Goal: Task Accomplishment & Management: Use online tool/utility

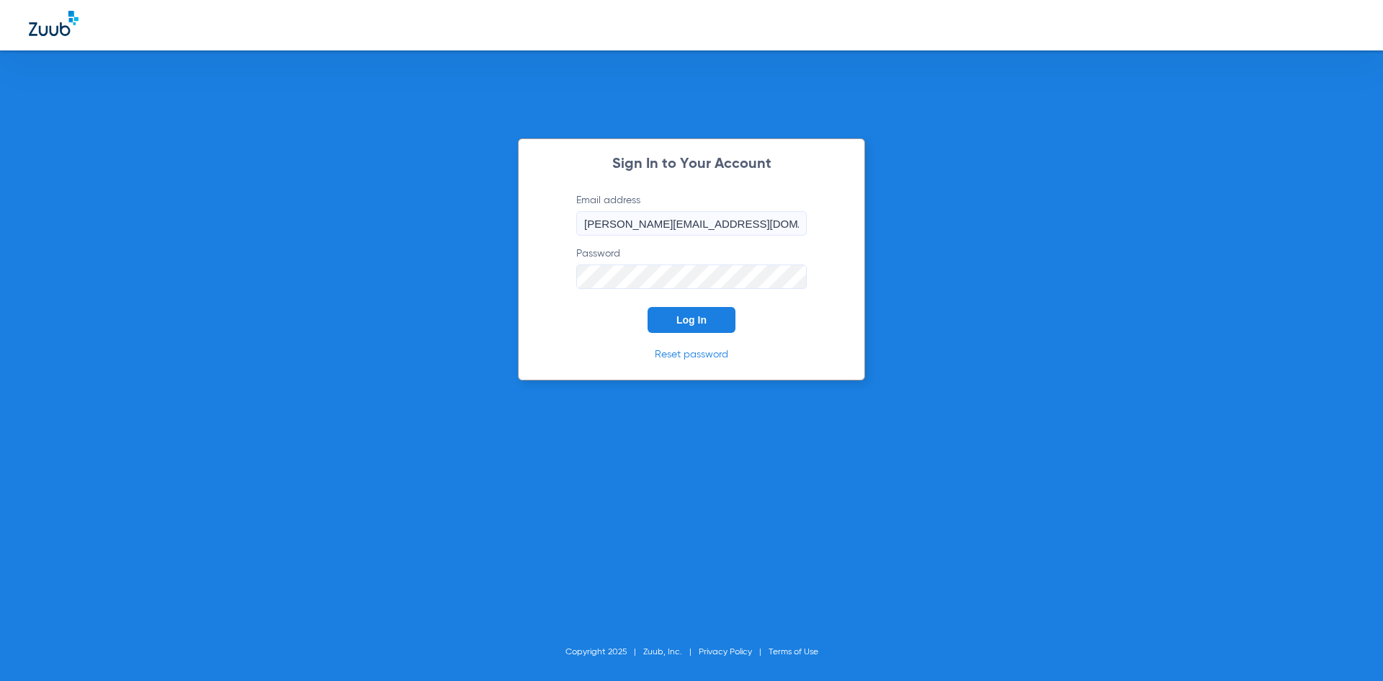
click at [704, 320] on span "Log In" at bounding box center [691, 320] width 30 height 12
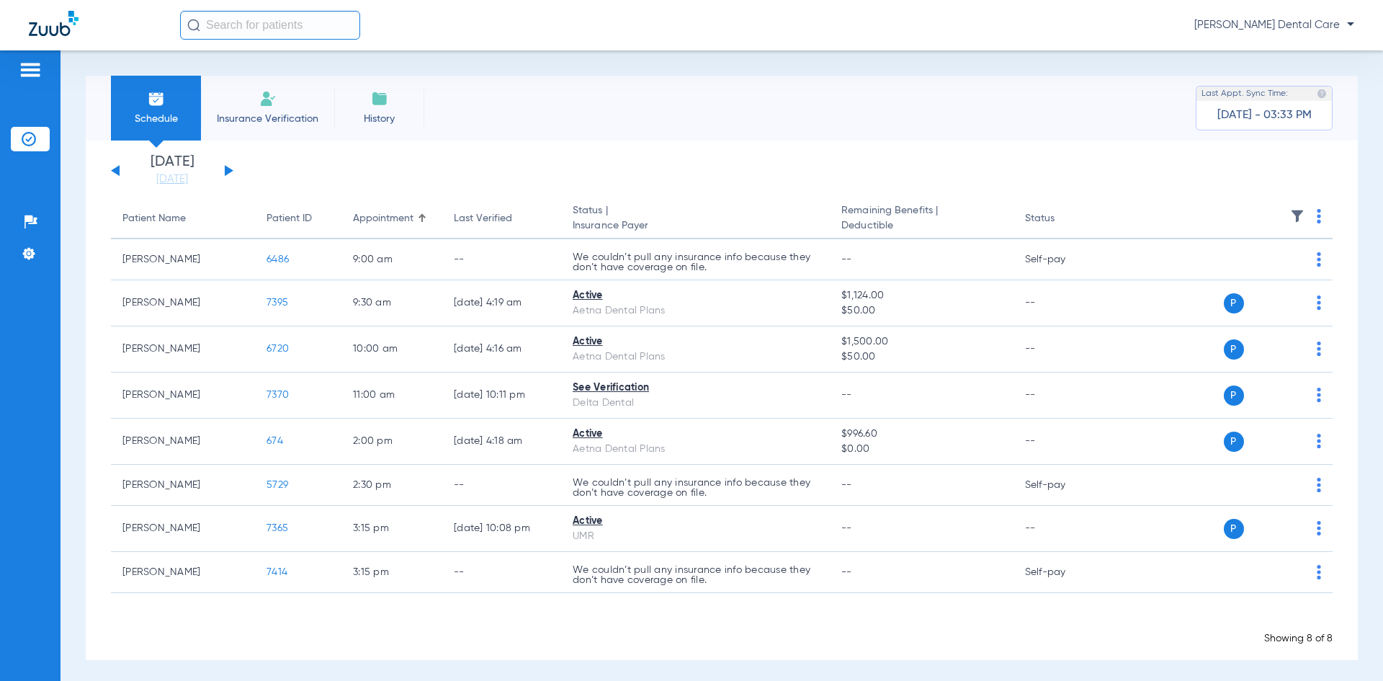
click at [232, 174] on div "[DATE] [DATE] [DATE] [DATE] [DATE] [DATE] [DATE] [DATE] [DATE] [DATE] [DATE] [D…" at bounding box center [172, 171] width 122 height 32
click at [229, 171] on button at bounding box center [229, 170] width 9 height 11
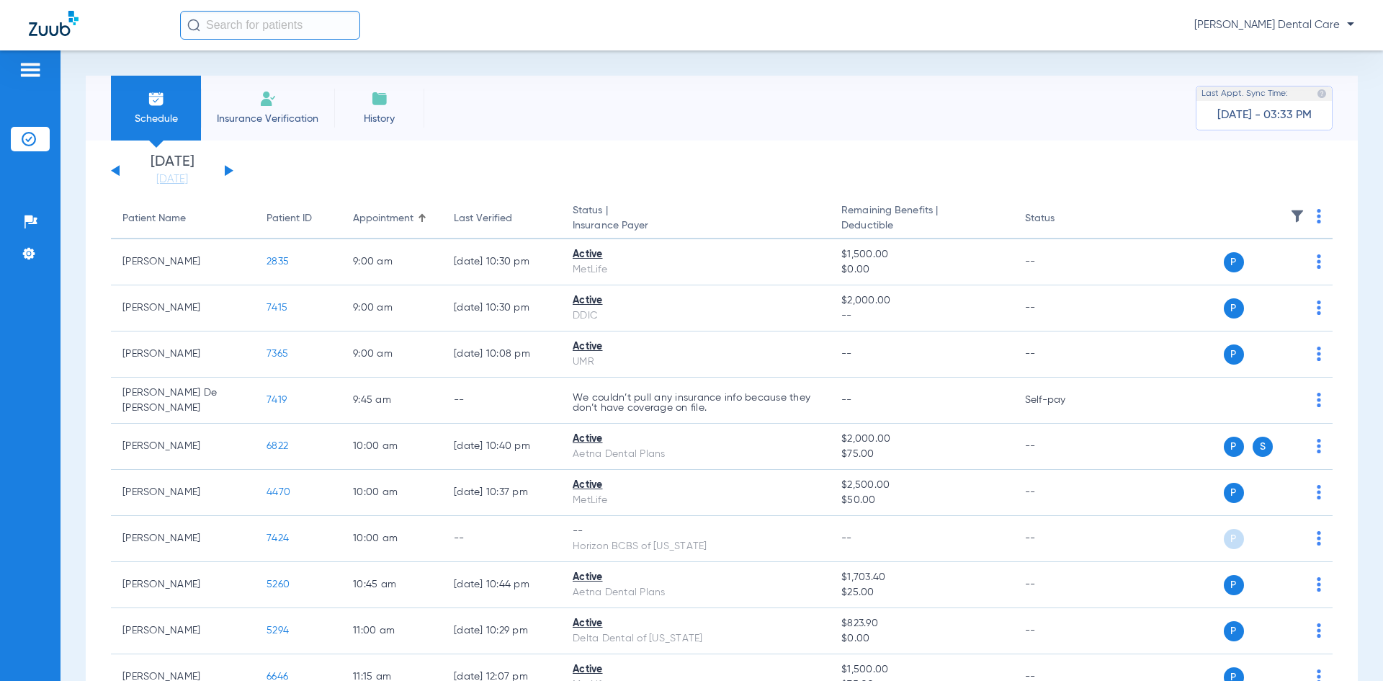
click at [229, 171] on button at bounding box center [229, 170] width 9 height 11
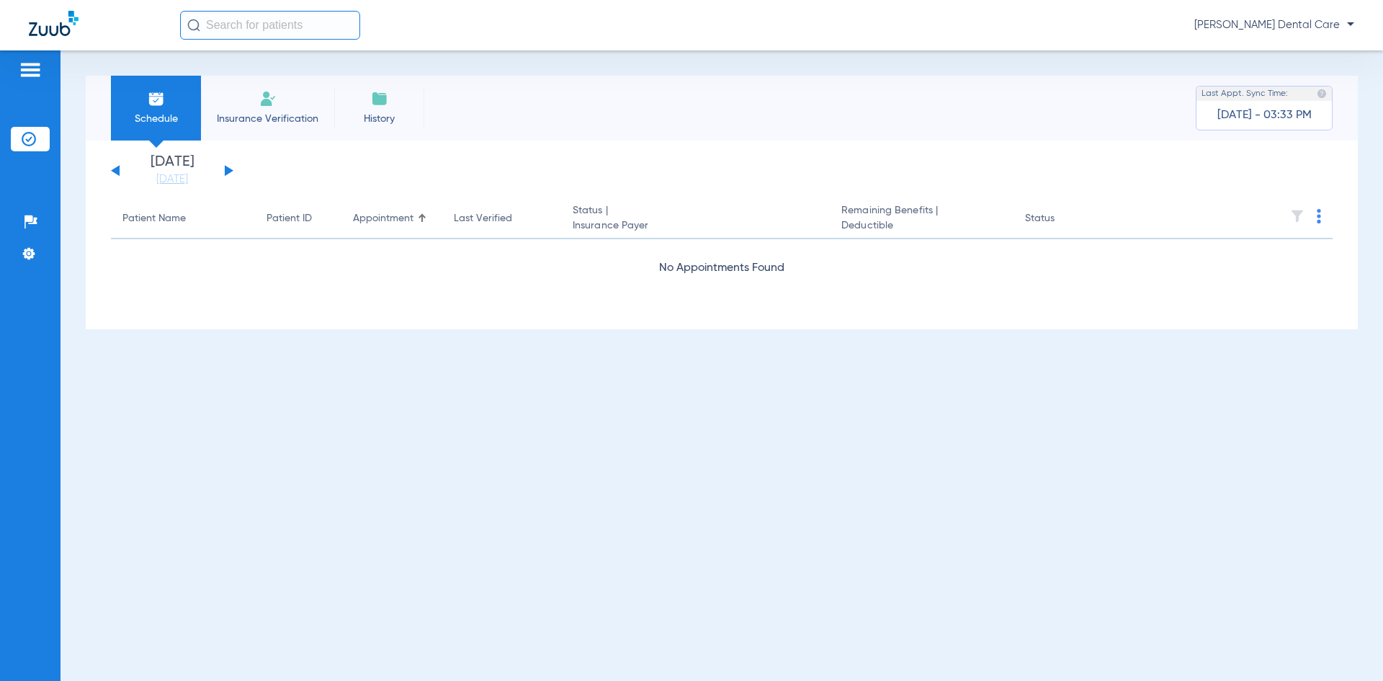
click at [229, 170] on button at bounding box center [229, 170] width 9 height 11
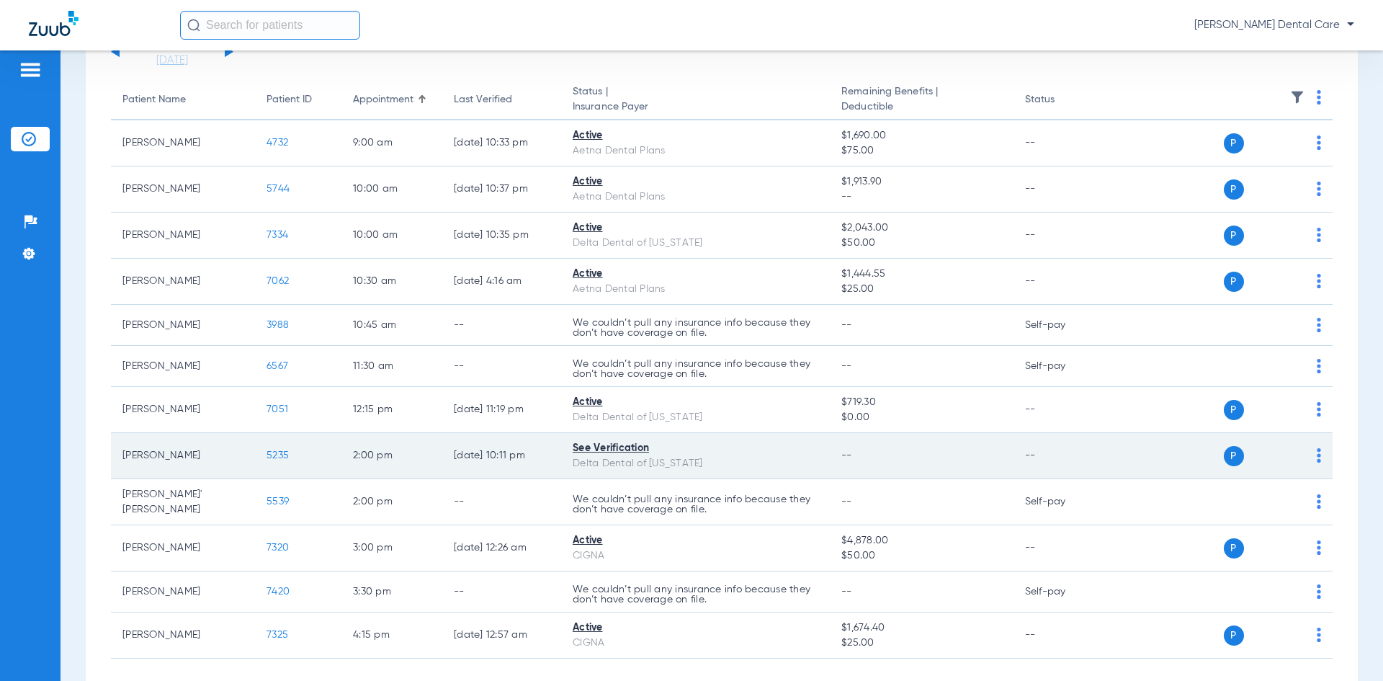
scroll to position [144, 0]
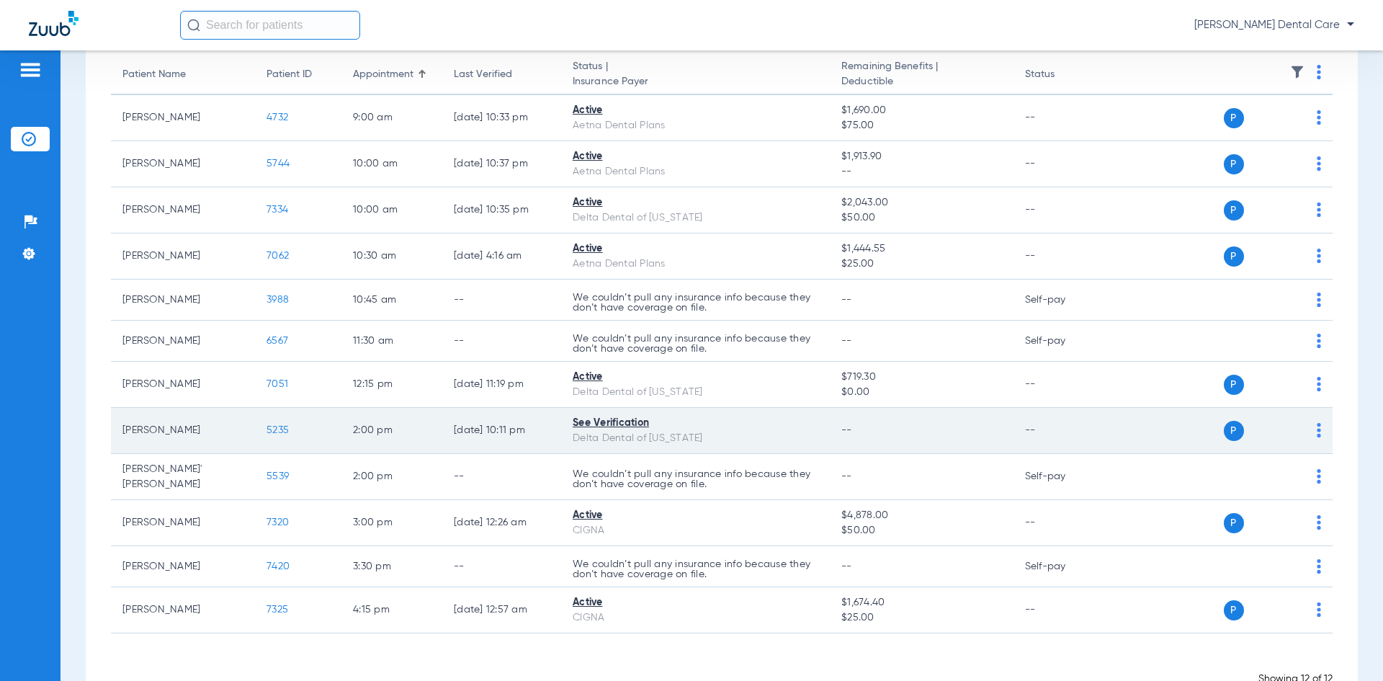
click at [275, 432] on span "5235" at bounding box center [277, 430] width 22 height 10
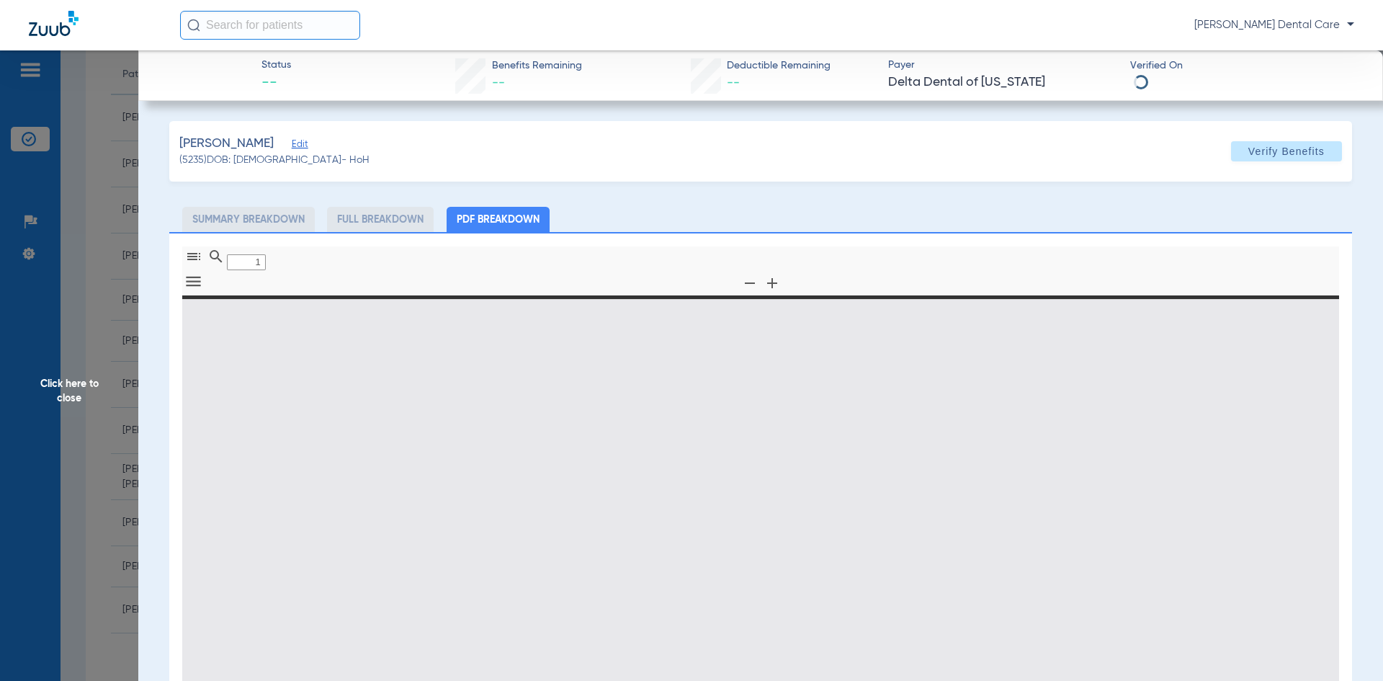
type input "0"
select select "page-width"
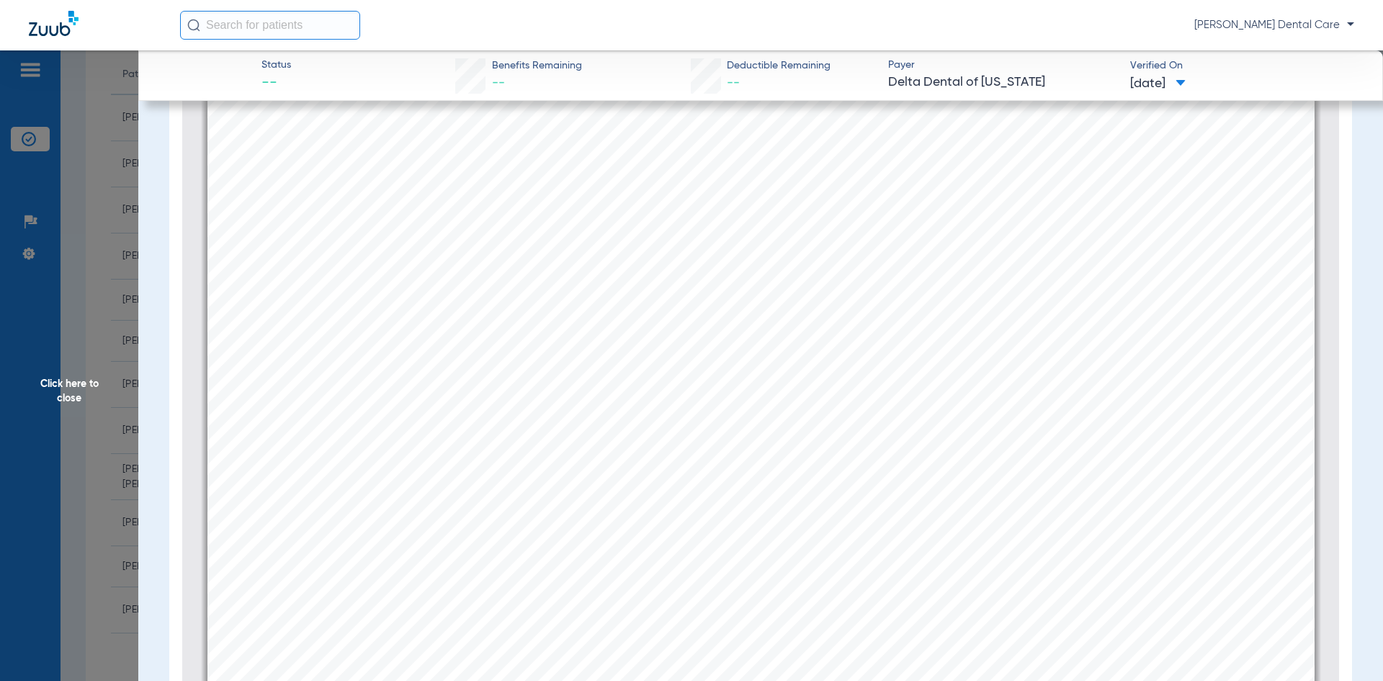
scroll to position [1519, 0]
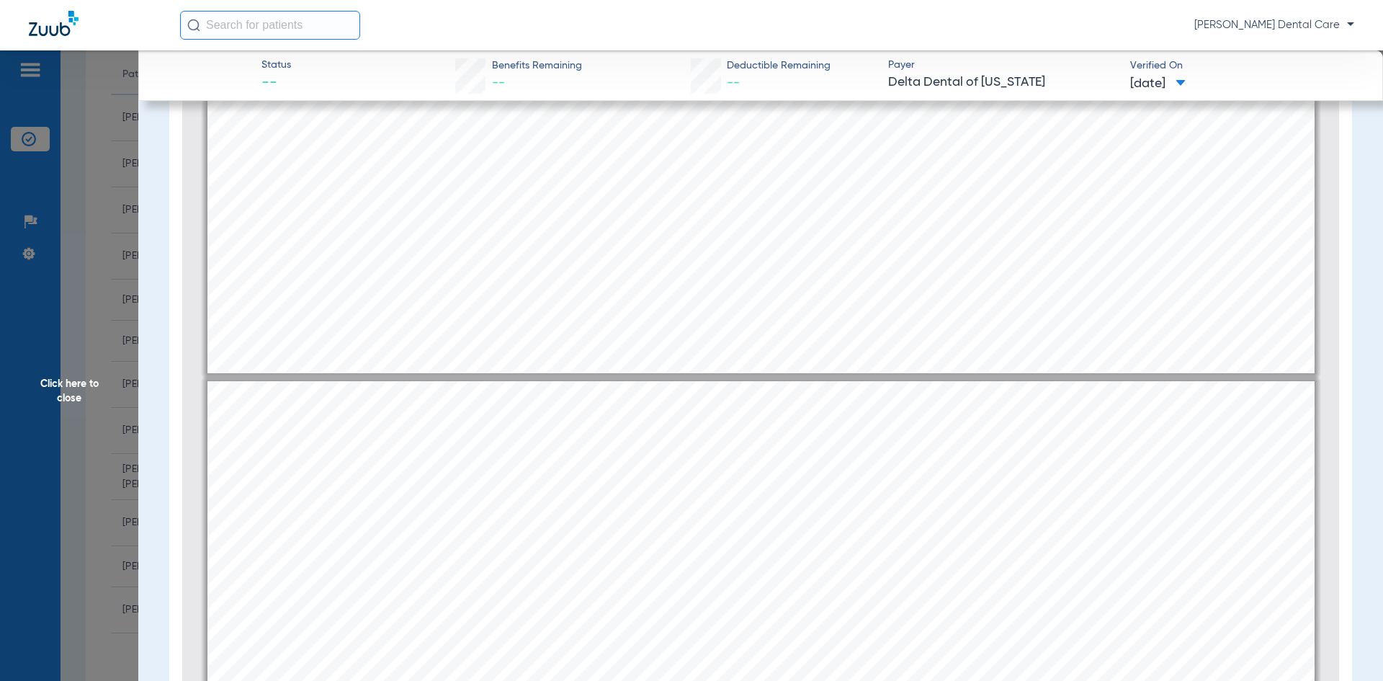
type input "1"
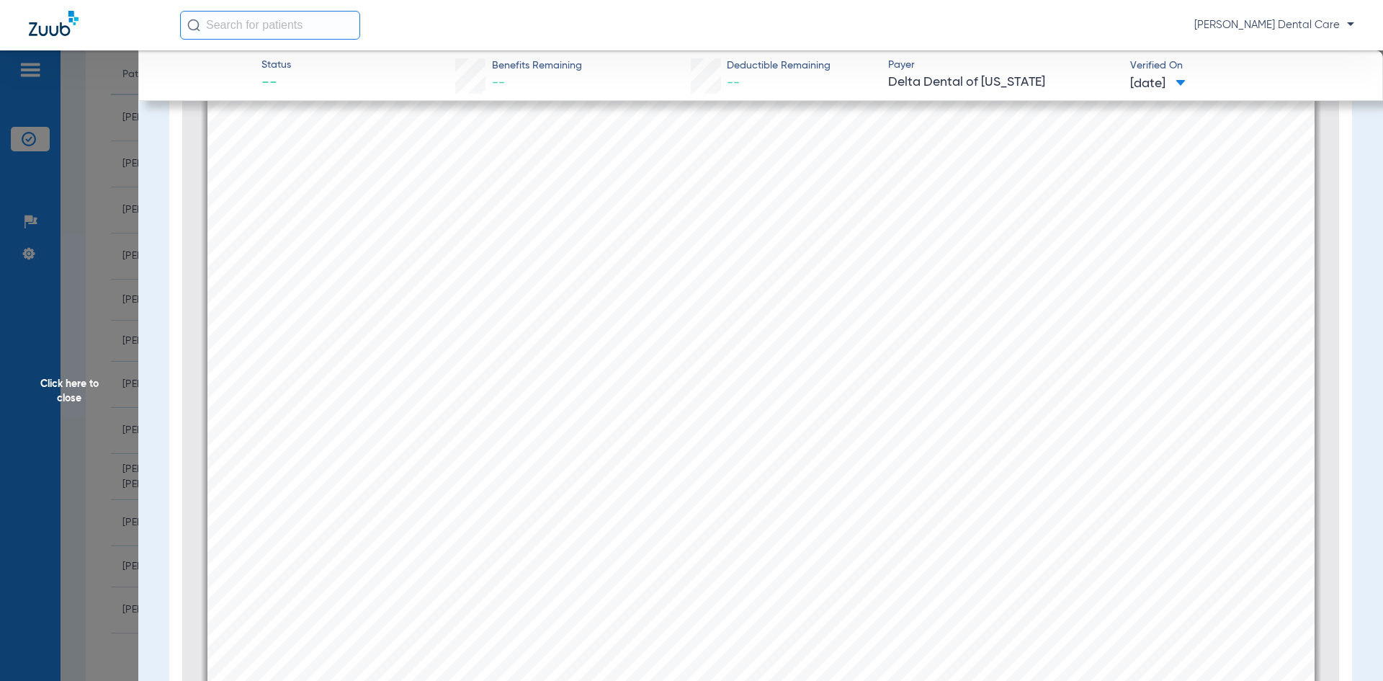
scroll to position [727, 0]
click at [69, 385] on span "Click here to close" at bounding box center [69, 390] width 138 height 681
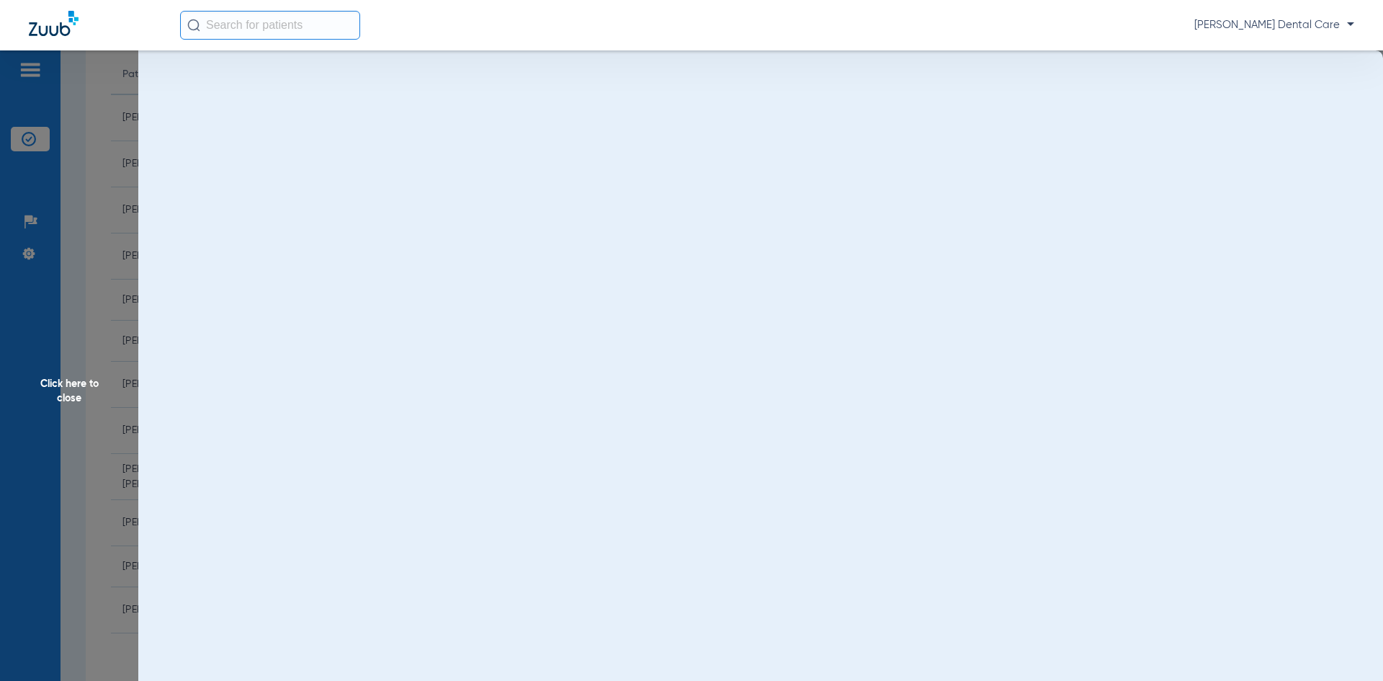
scroll to position [0, 0]
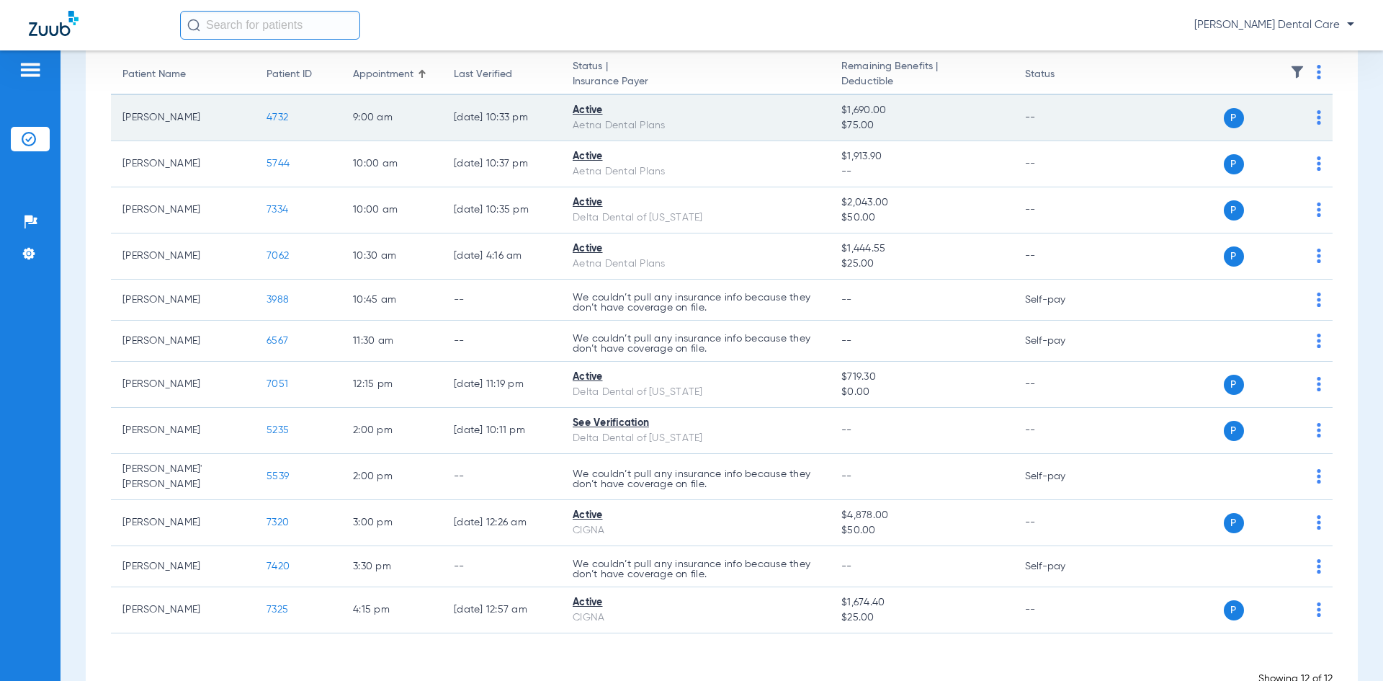
click at [276, 118] on span "4732" at bounding box center [277, 117] width 22 height 10
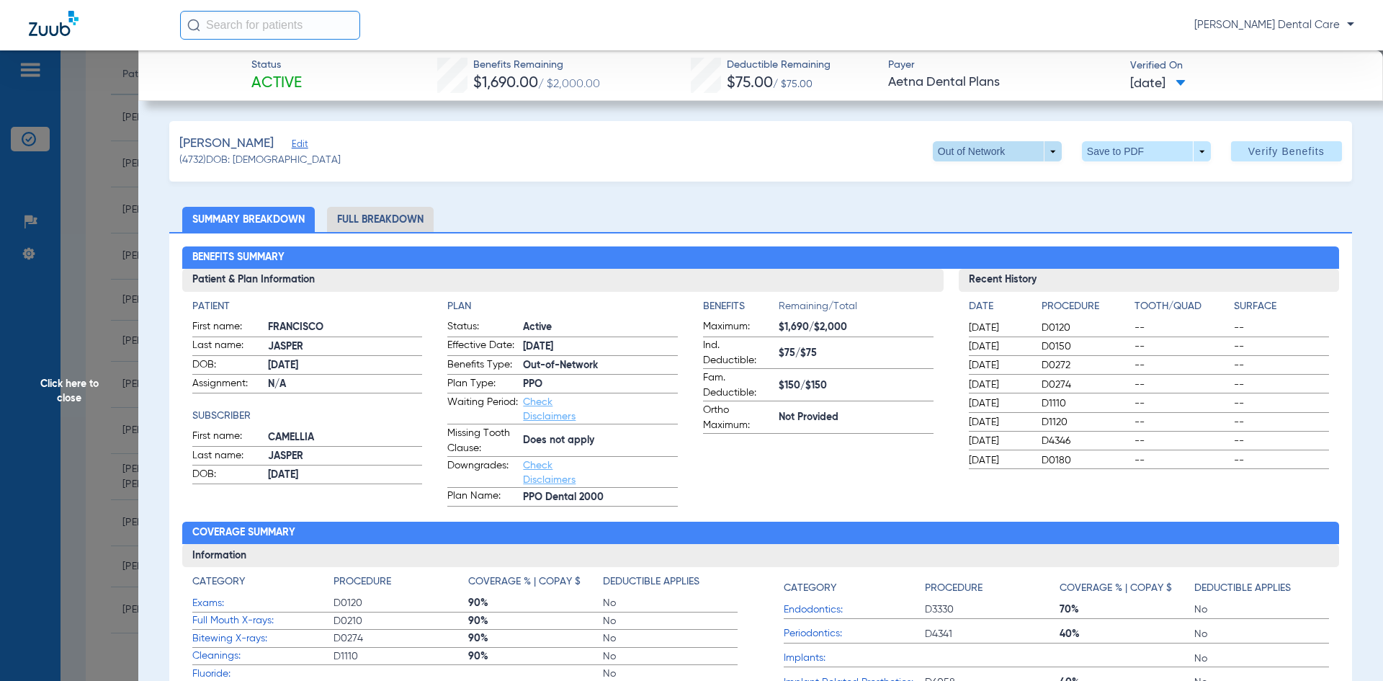
click at [1038, 150] on span at bounding box center [997, 151] width 129 height 20
drag, startPoint x: 953, startPoint y: 184, endPoint x: 938, endPoint y: 176, distance: 17.4
click at [952, 184] on span "PPO" at bounding box center [967, 180] width 67 height 10
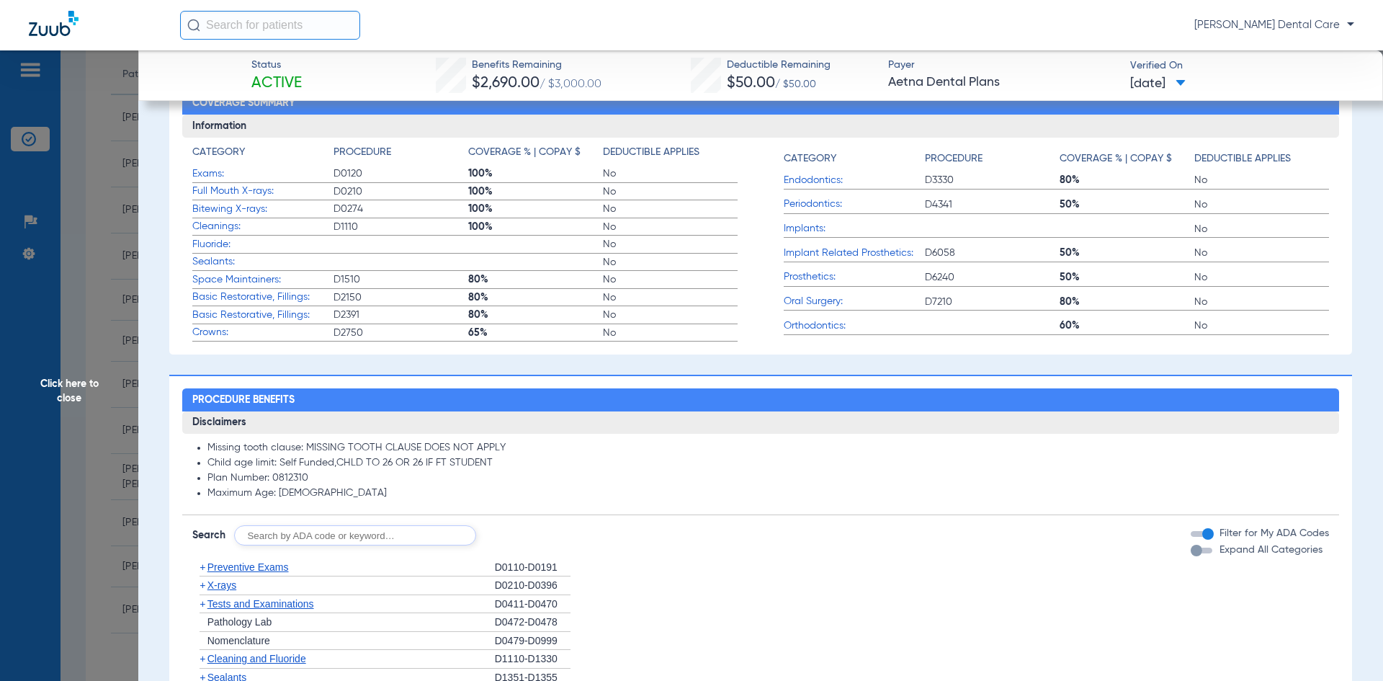
scroll to position [648, 0]
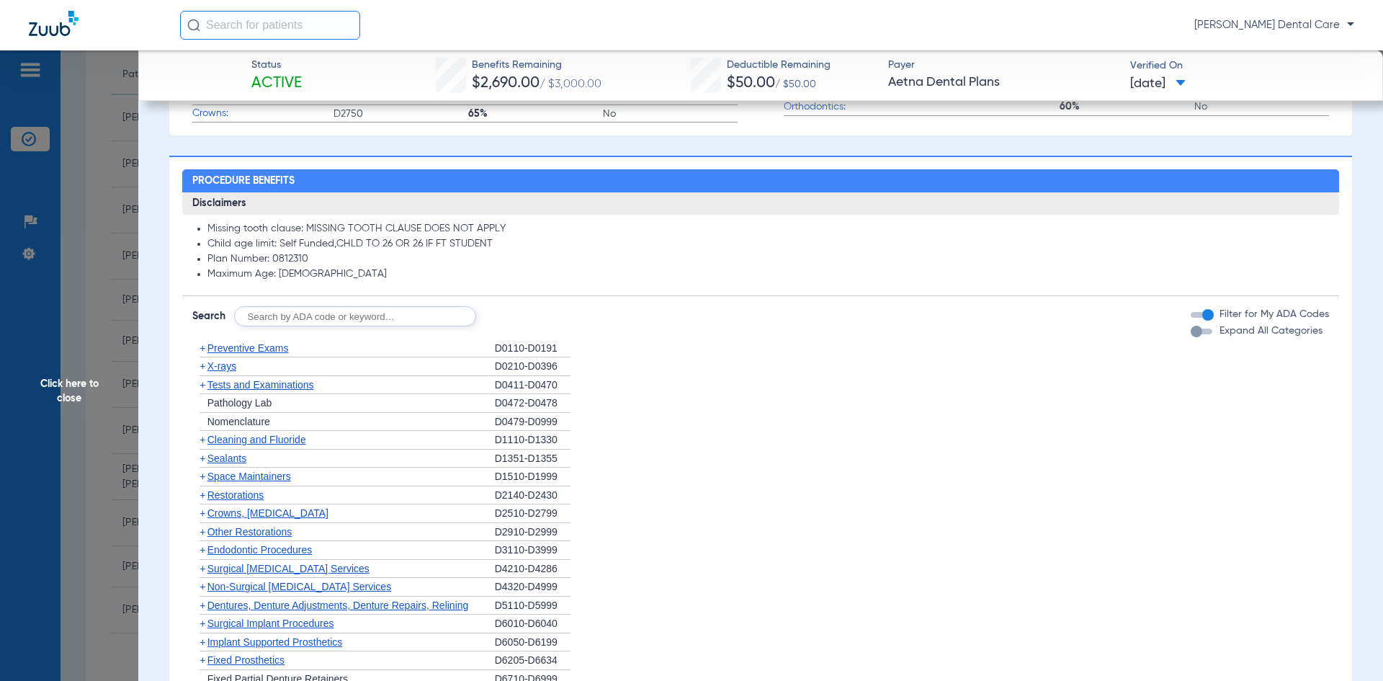
click at [238, 497] on span "Restorations" at bounding box center [235, 495] width 57 height 12
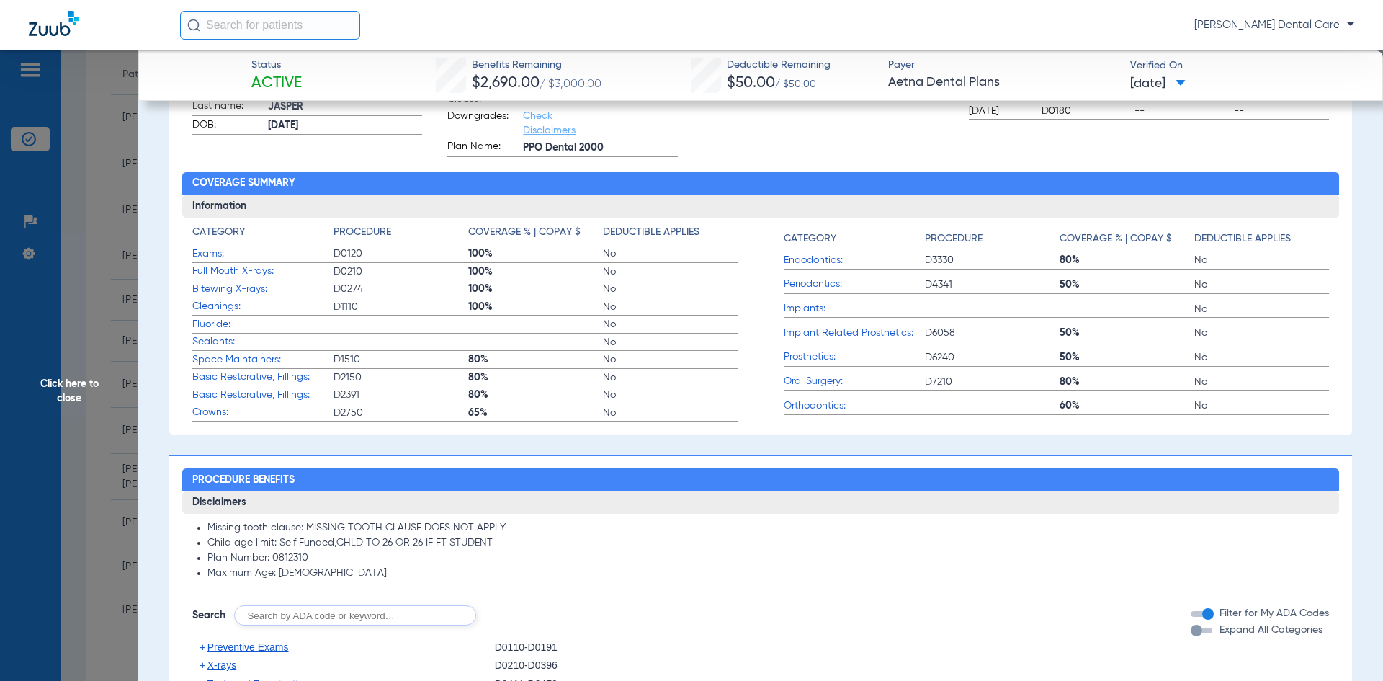
scroll to position [216, 0]
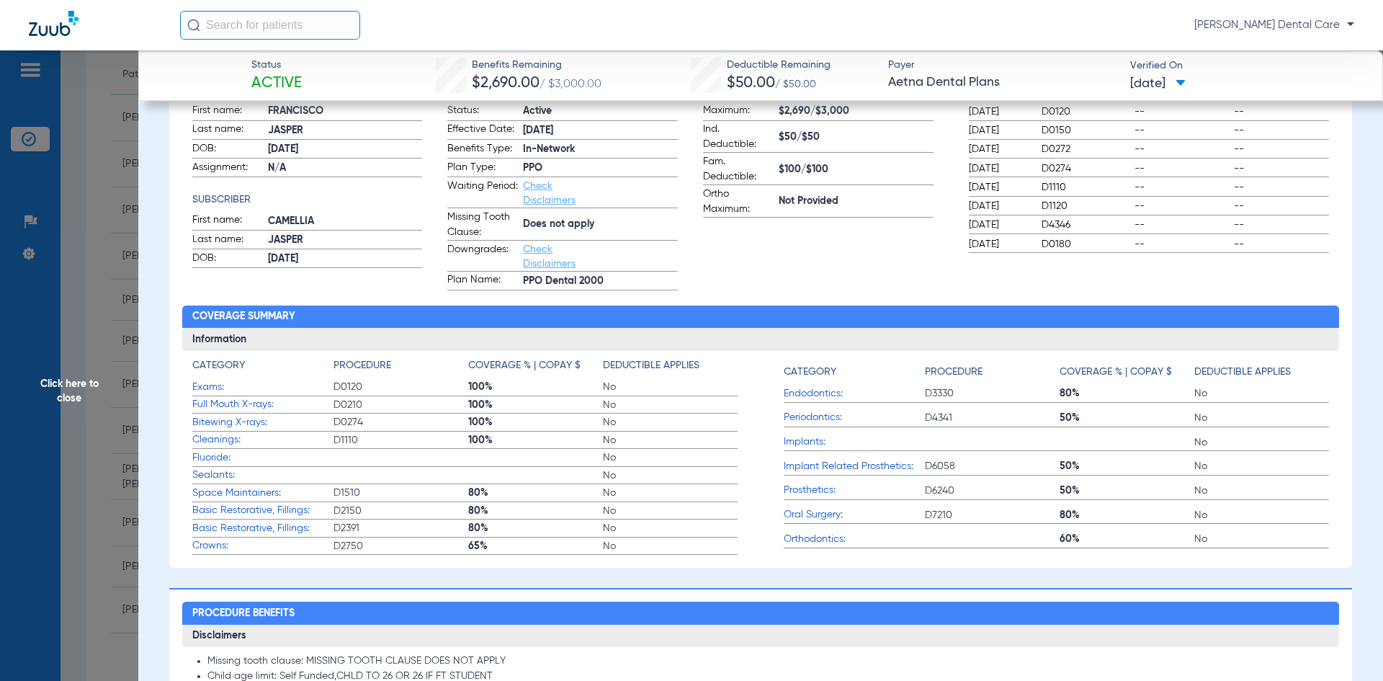
click at [67, 389] on span "Click here to close" at bounding box center [69, 390] width 138 height 681
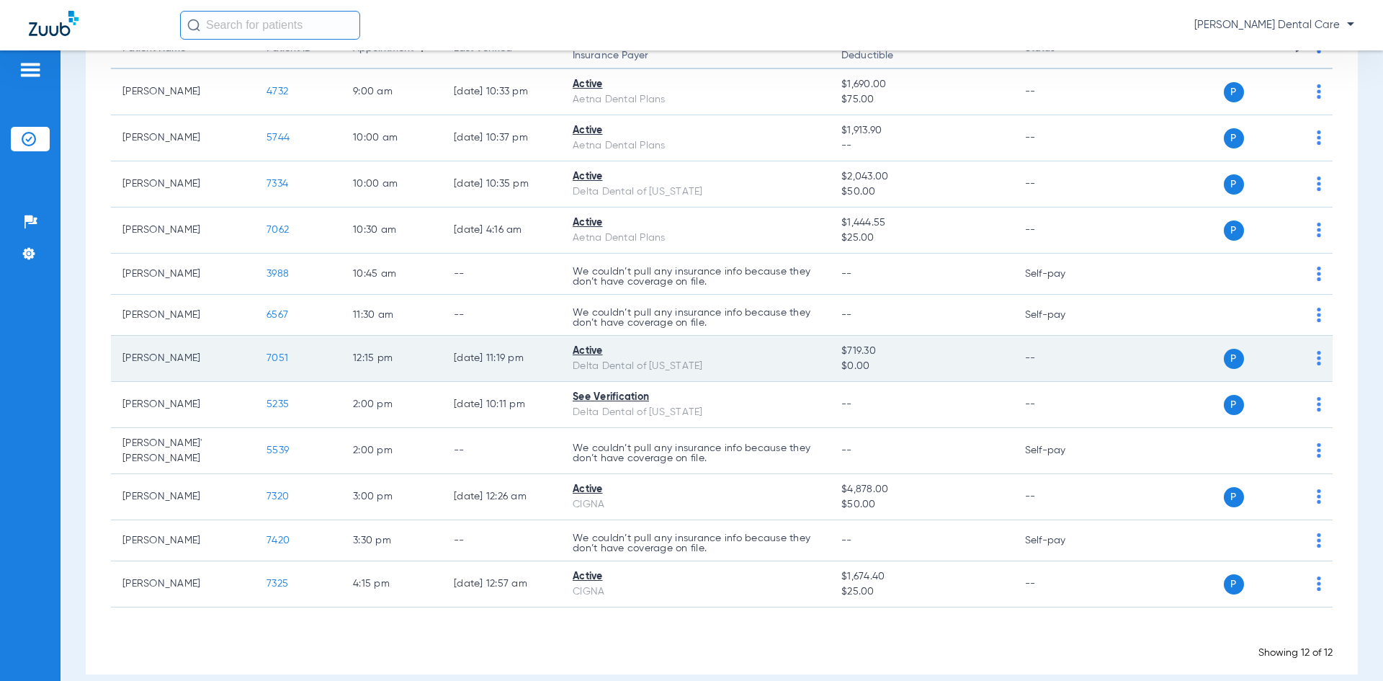
scroll to position [184, 0]
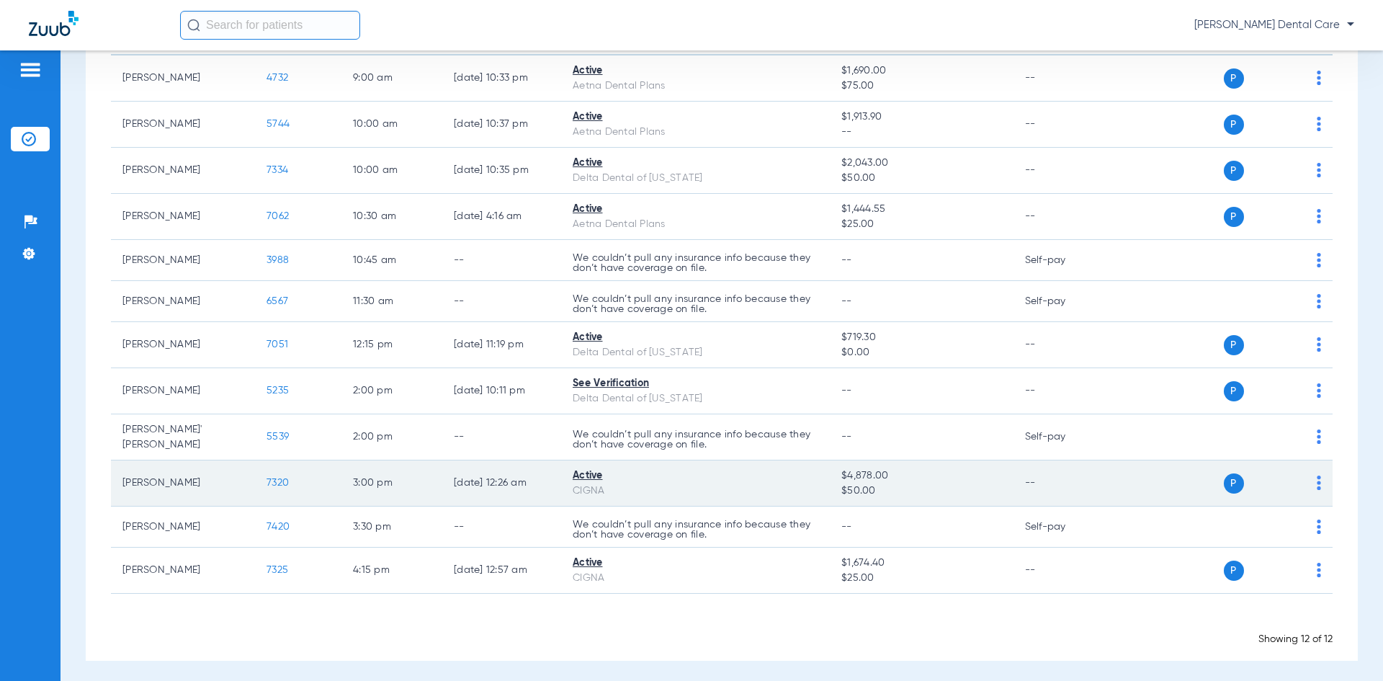
click at [282, 479] on span "7320" at bounding box center [277, 482] width 22 height 10
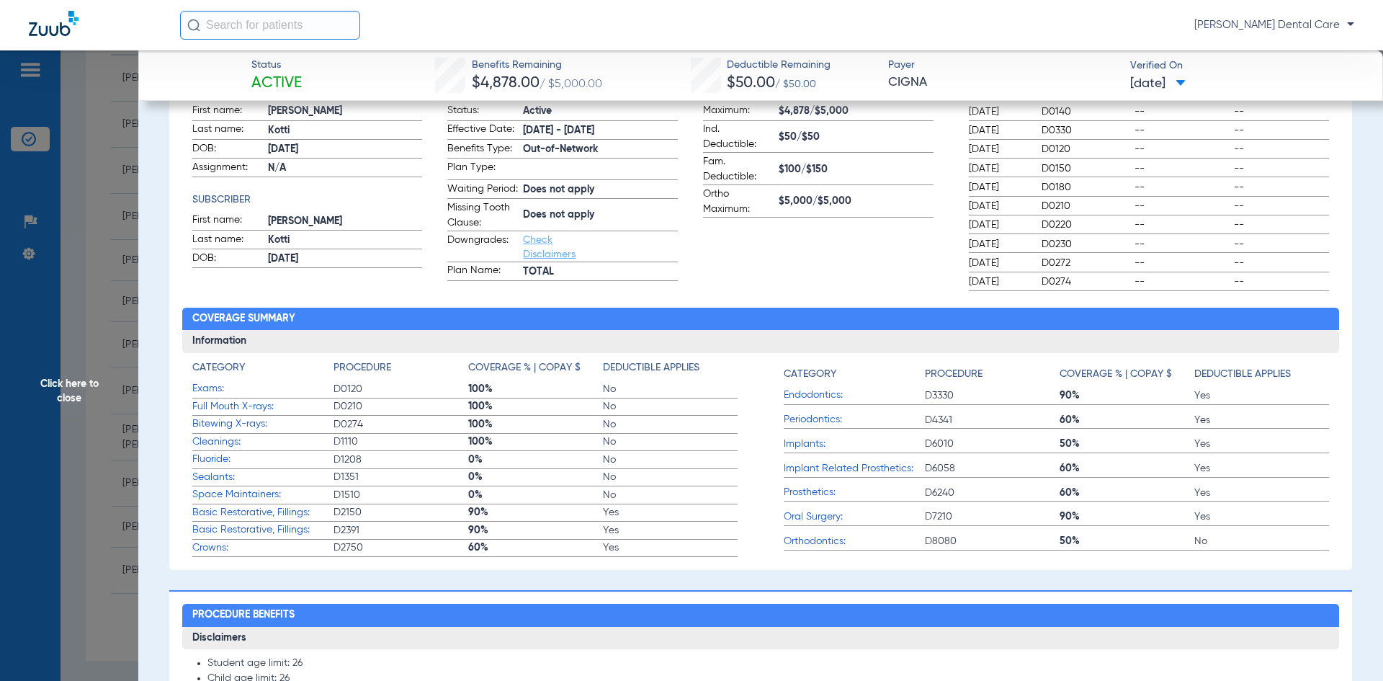
scroll to position [360, 0]
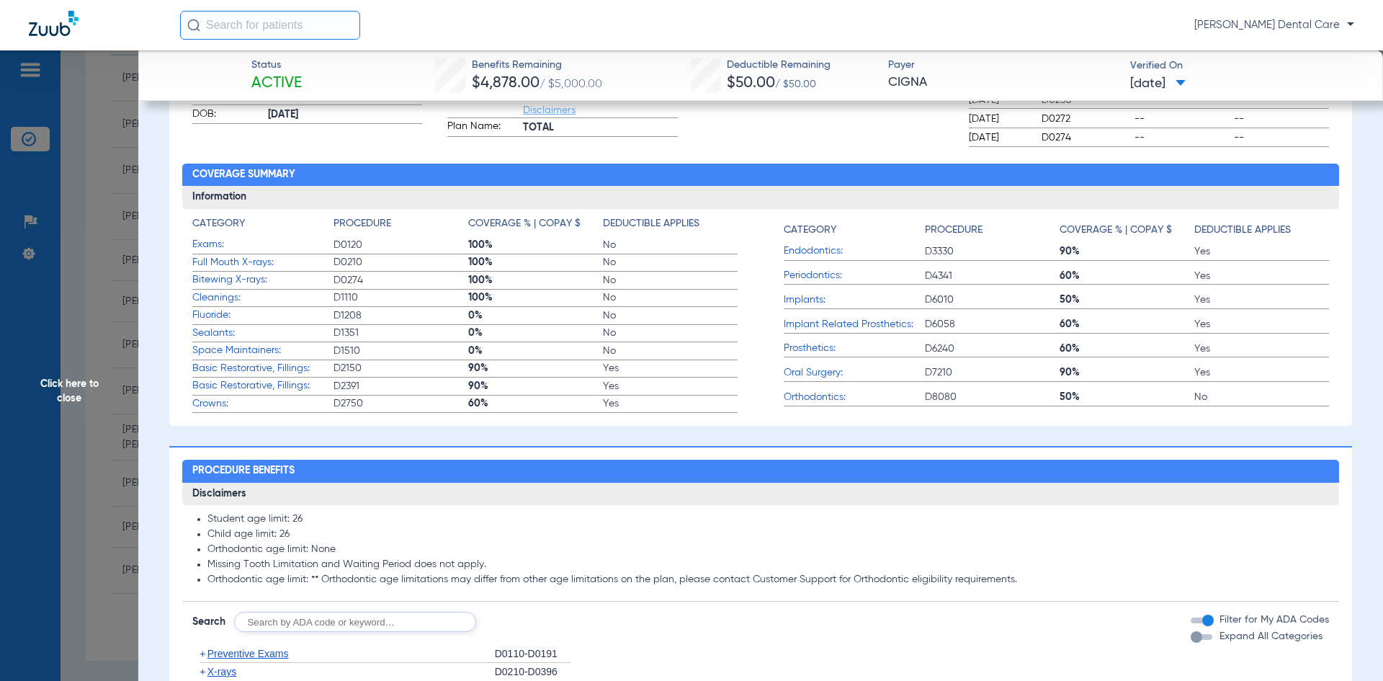
click at [71, 401] on span "Click here to close" at bounding box center [69, 390] width 138 height 681
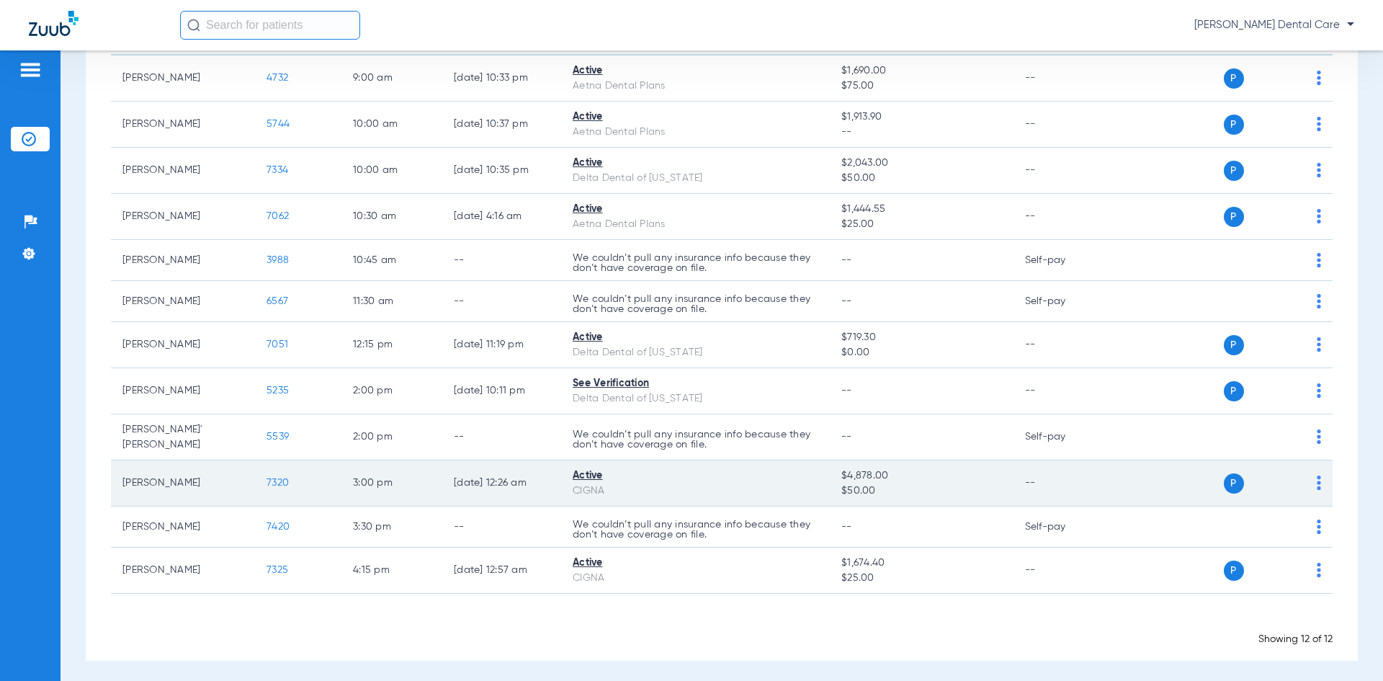
click at [184, 488] on td "[PERSON_NAME]" at bounding box center [183, 483] width 144 height 46
click at [154, 477] on td "[PERSON_NAME]" at bounding box center [183, 483] width 144 height 46
click at [279, 478] on span "7320" at bounding box center [277, 482] width 22 height 10
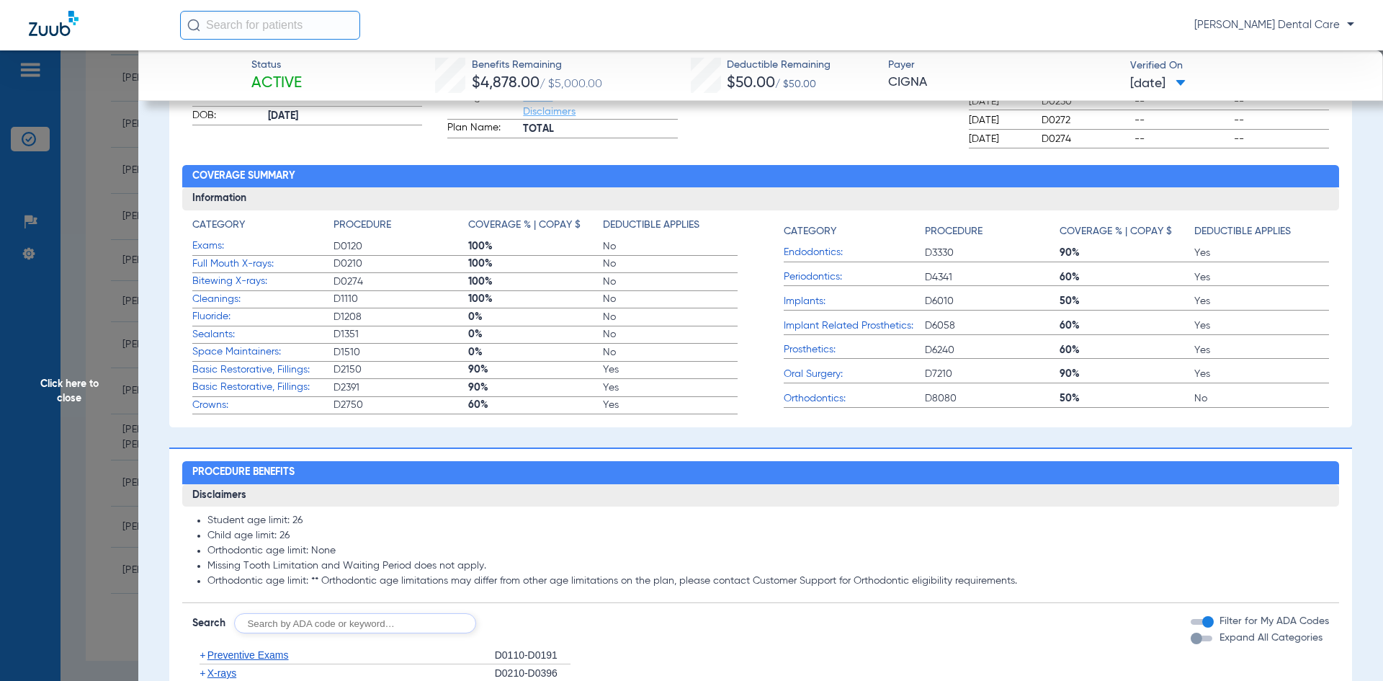
scroll to position [360, 0]
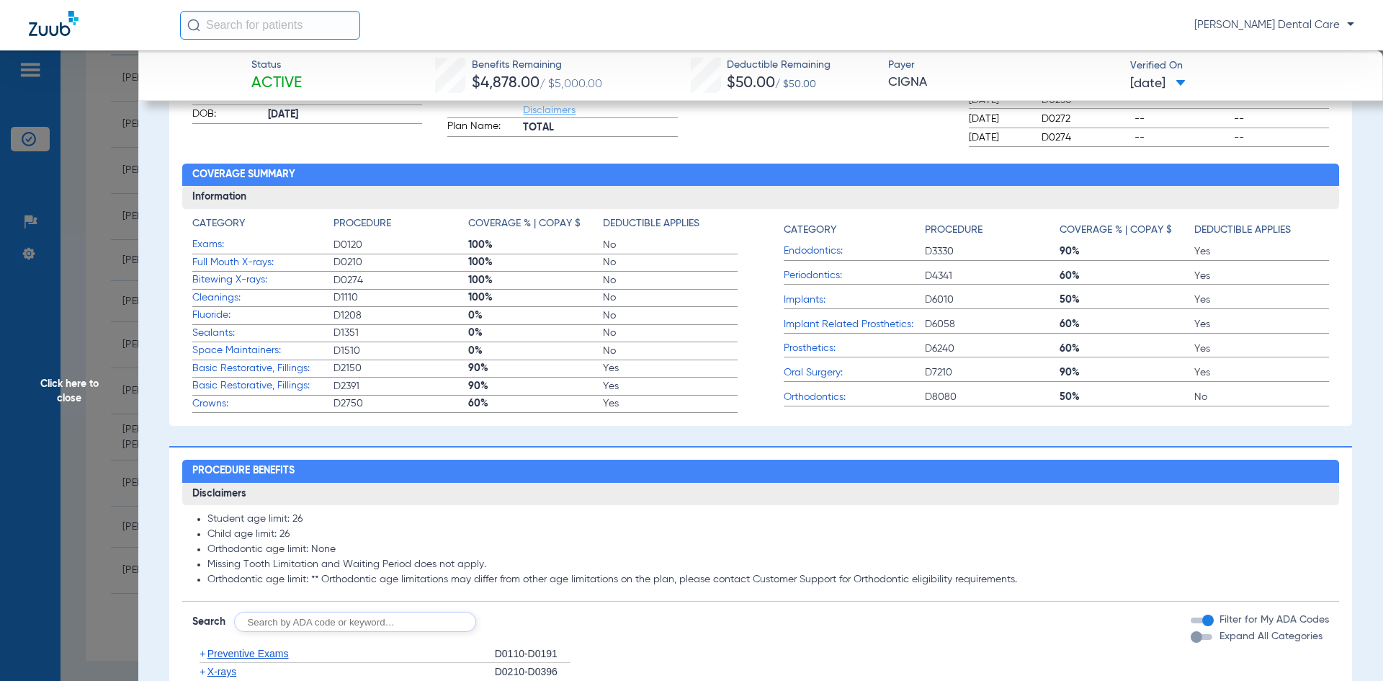
click at [70, 400] on span "Click here to close" at bounding box center [69, 390] width 138 height 681
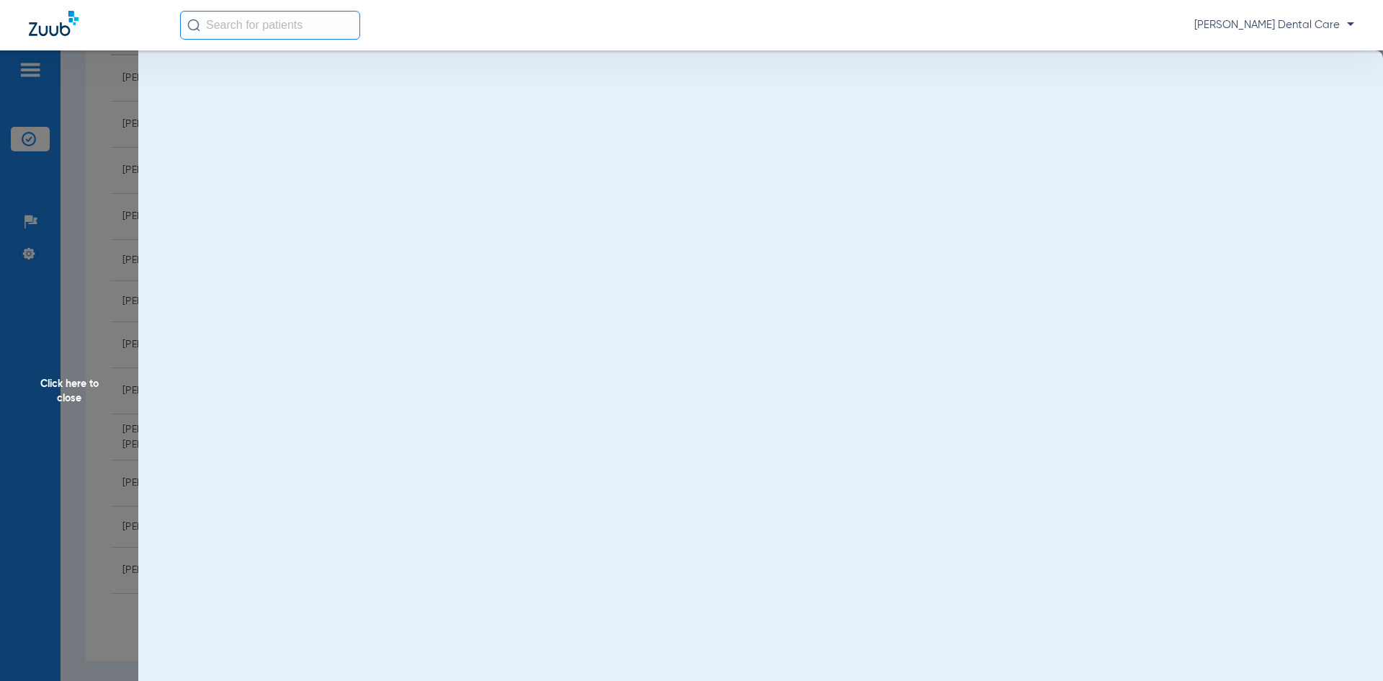
scroll to position [0, 0]
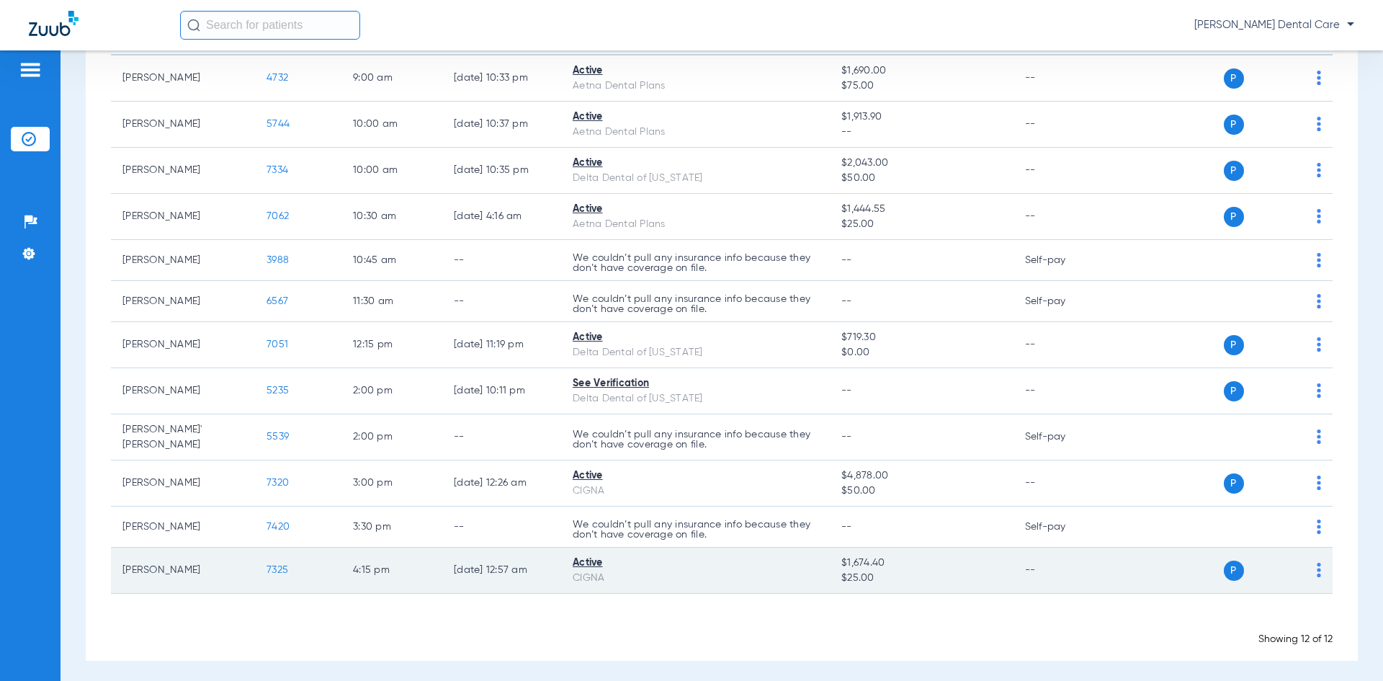
click at [279, 566] on span "7325" at bounding box center [277, 570] width 22 height 10
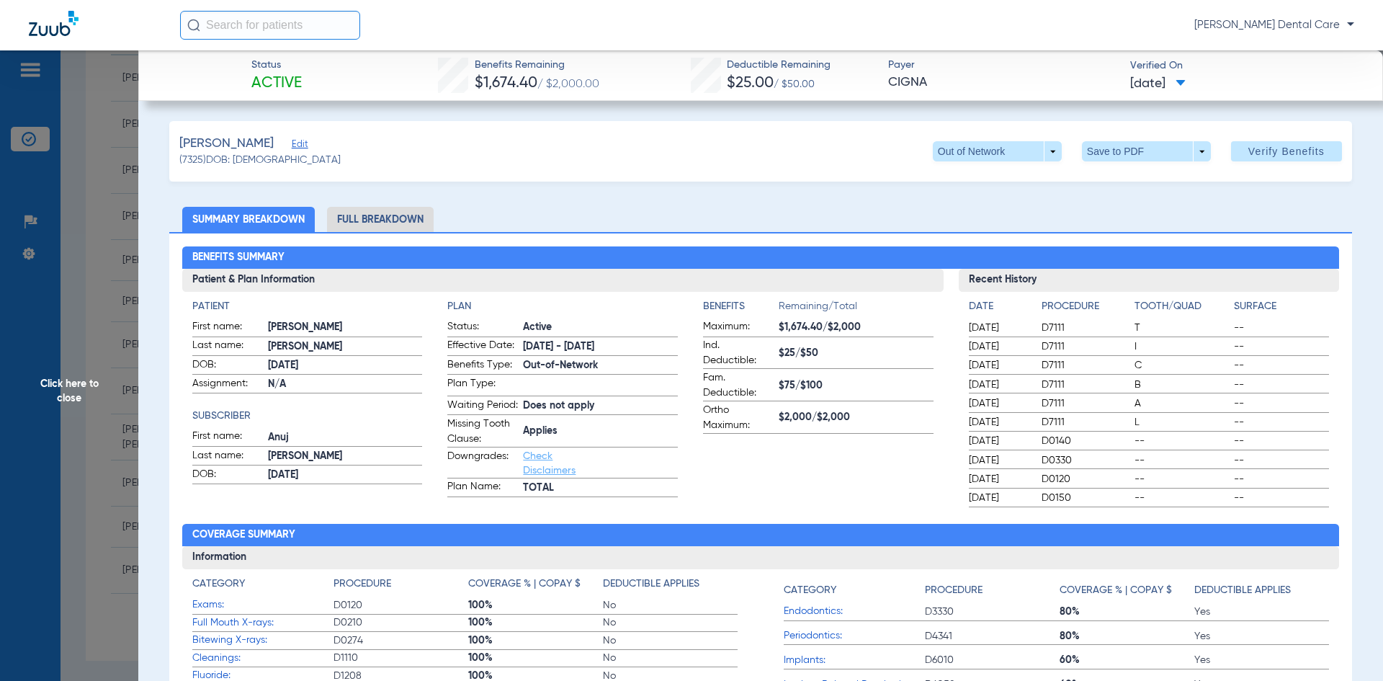
click at [75, 390] on span "Click here to close" at bounding box center [69, 390] width 138 height 681
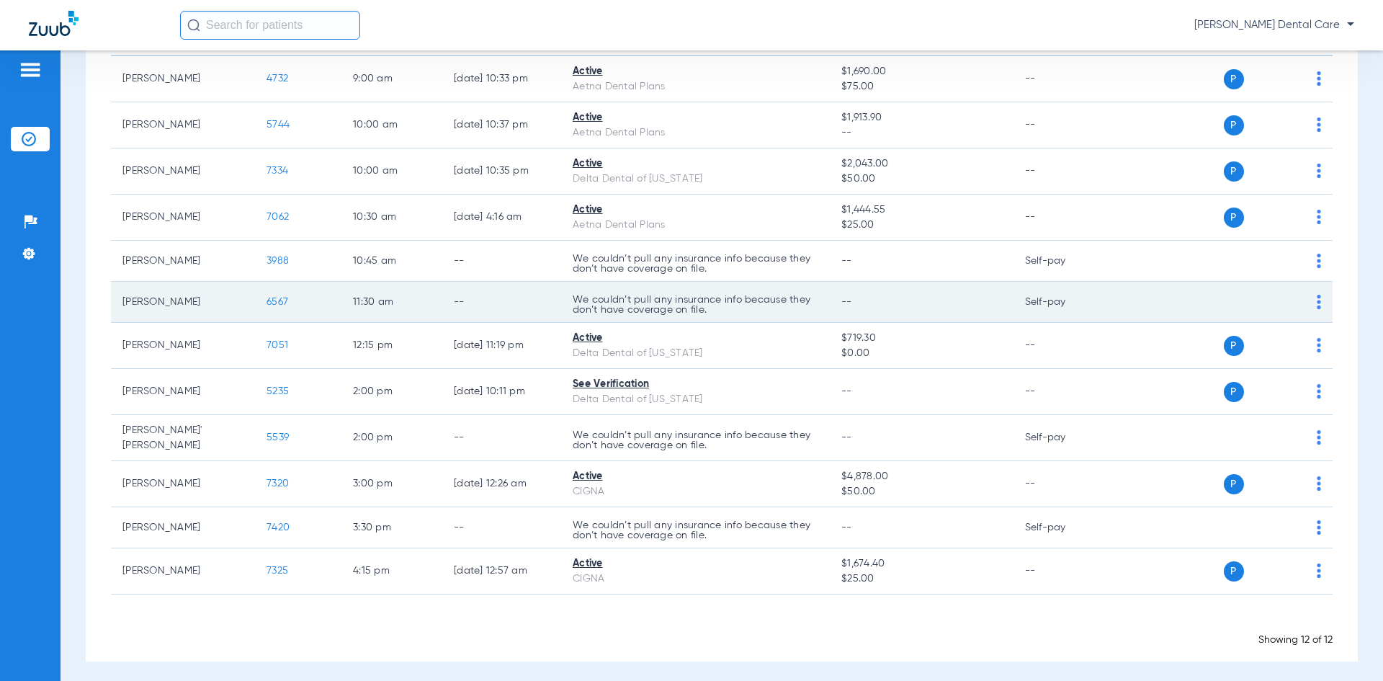
scroll to position [184, 0]
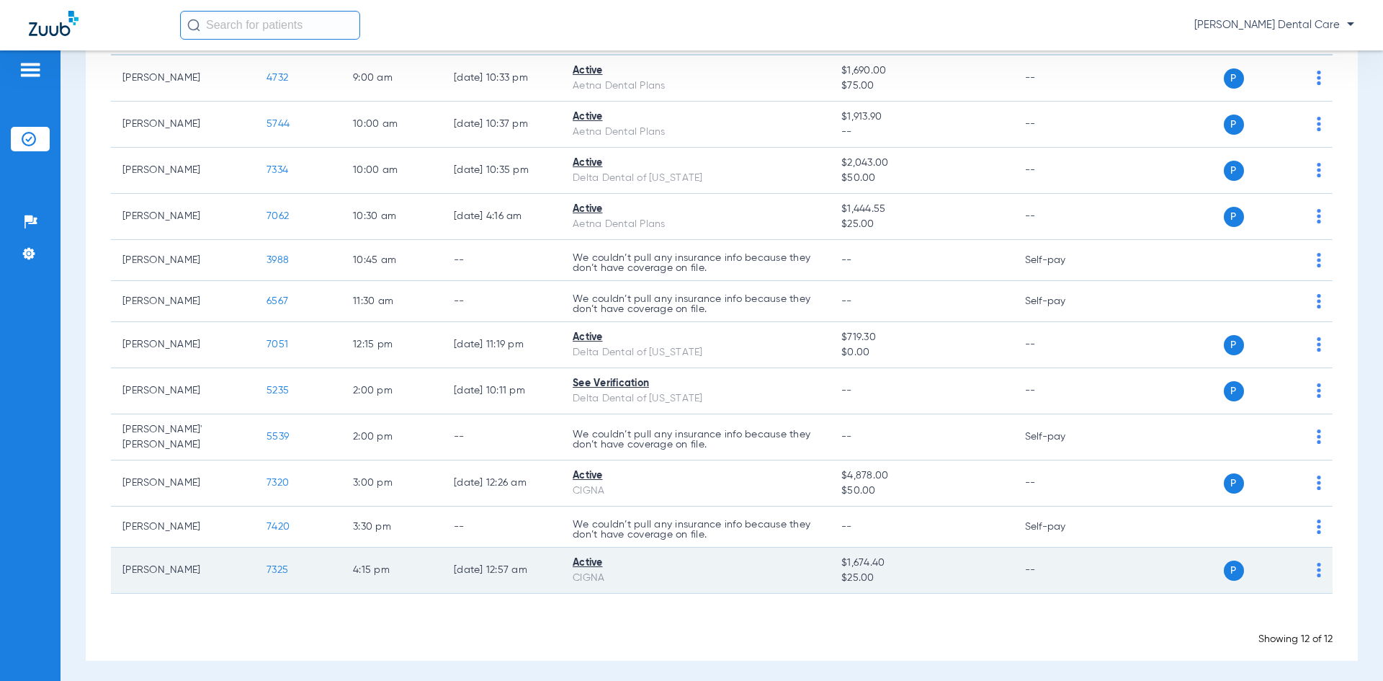
click at [279, 565] on span "7325" at bounding box center [277, 570] width 22 height 10
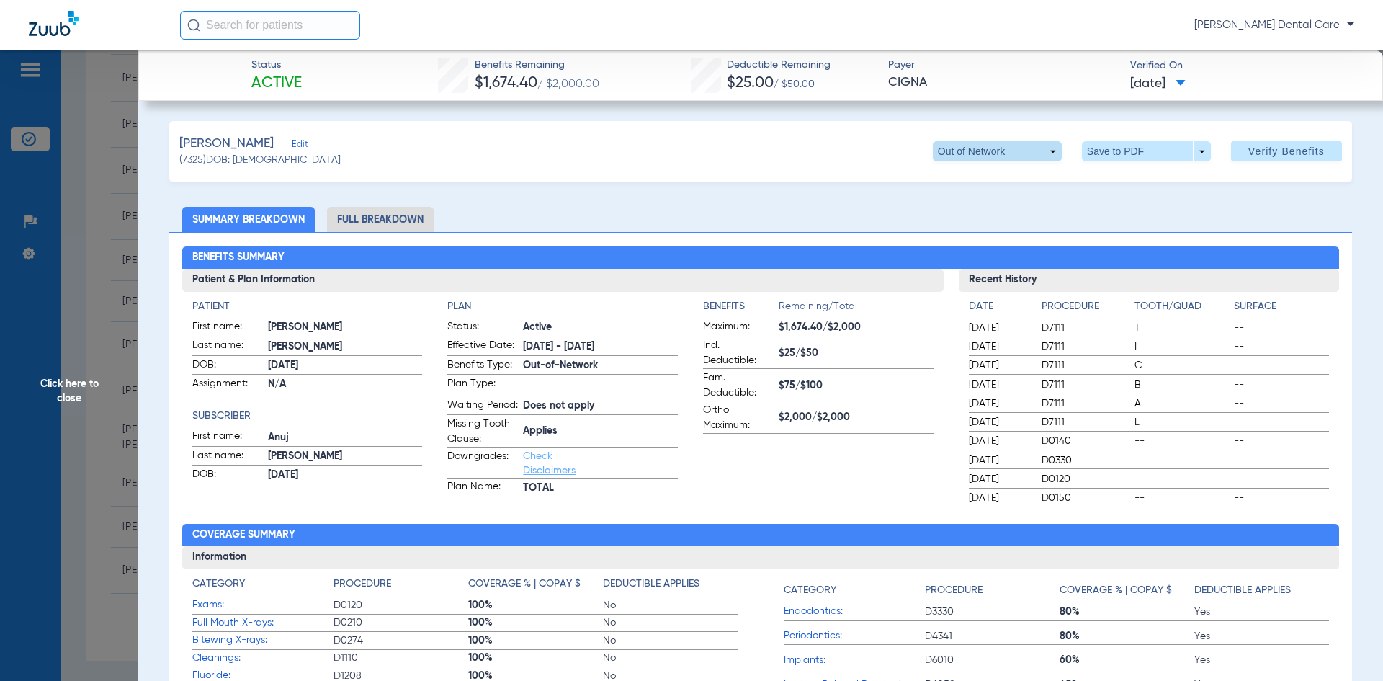
click at [1040, 151] on span at bounding box center [997, 151] width 129 height 20
click at [969, 177] on span "TOTAL" at bounding box center [967, 180] width 67 height 10
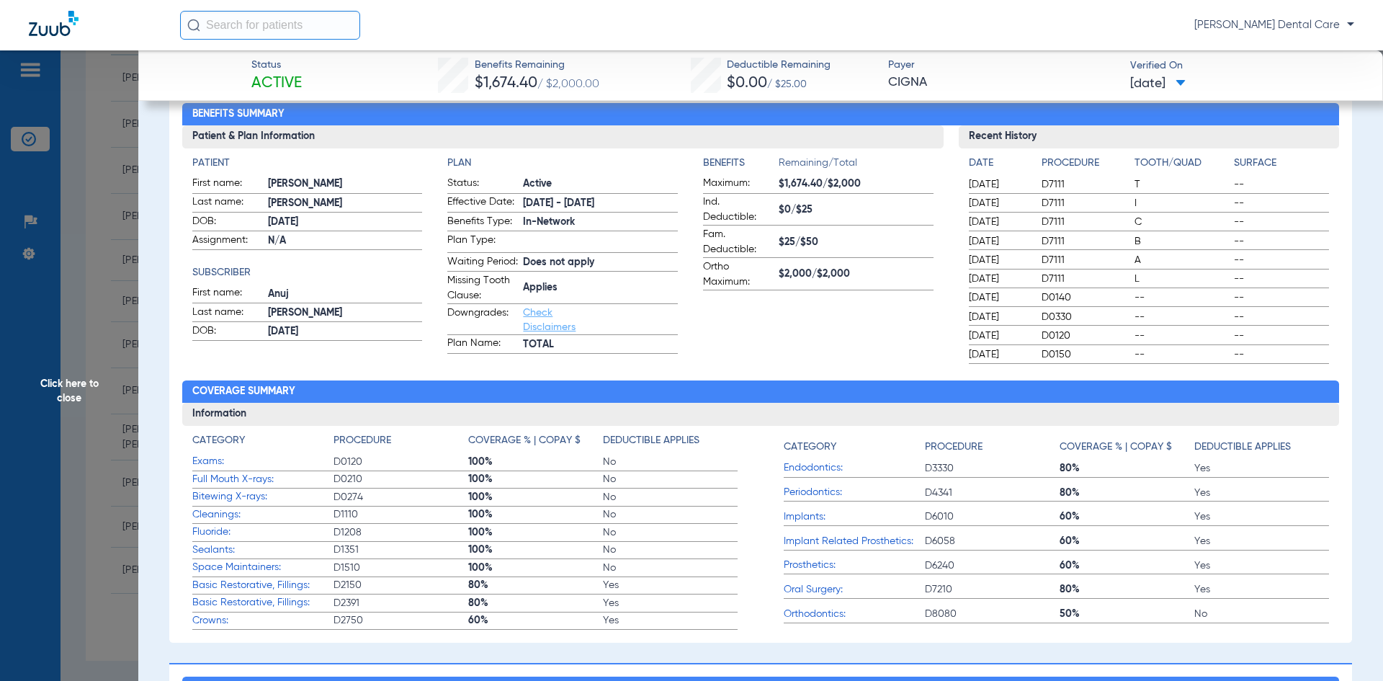
scroll to position [216, 0]
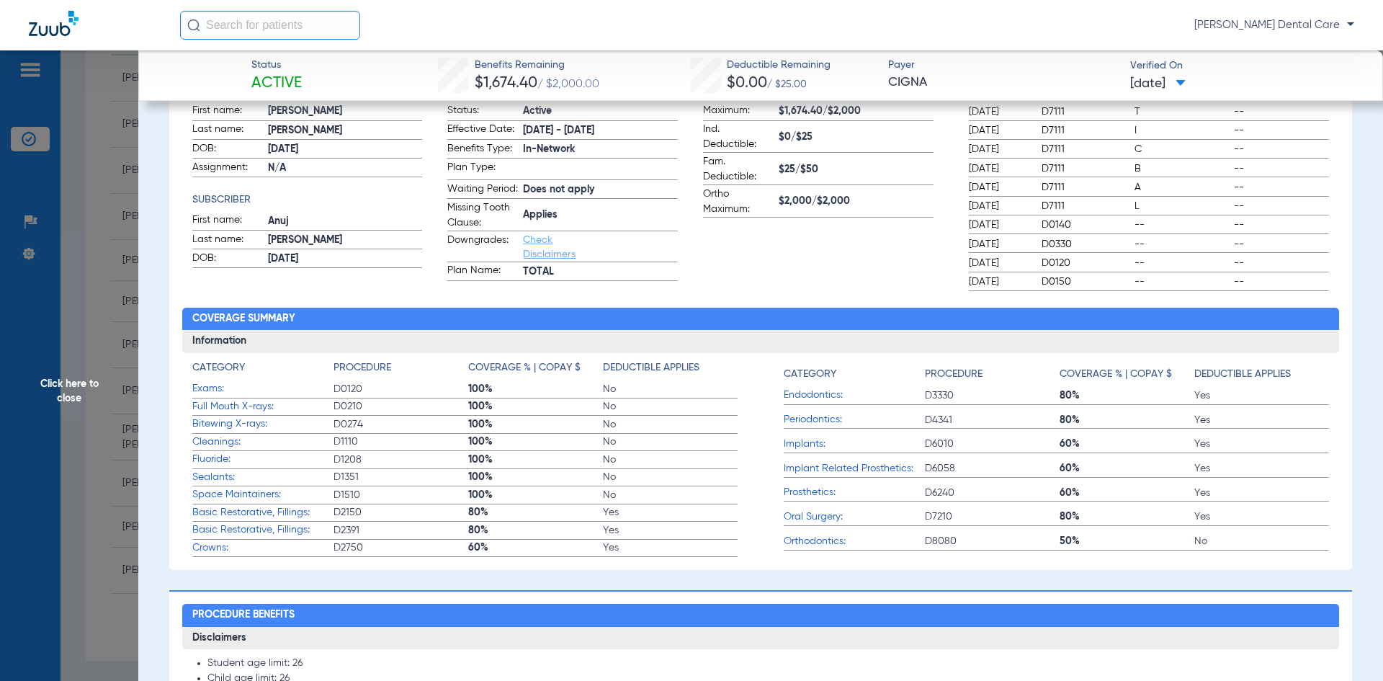
click at [71, 393] on span "Click here to close" at bounding box center [69, 390] width 138 height 681
